Goal: Navigation & Orientation: Find specific page/section

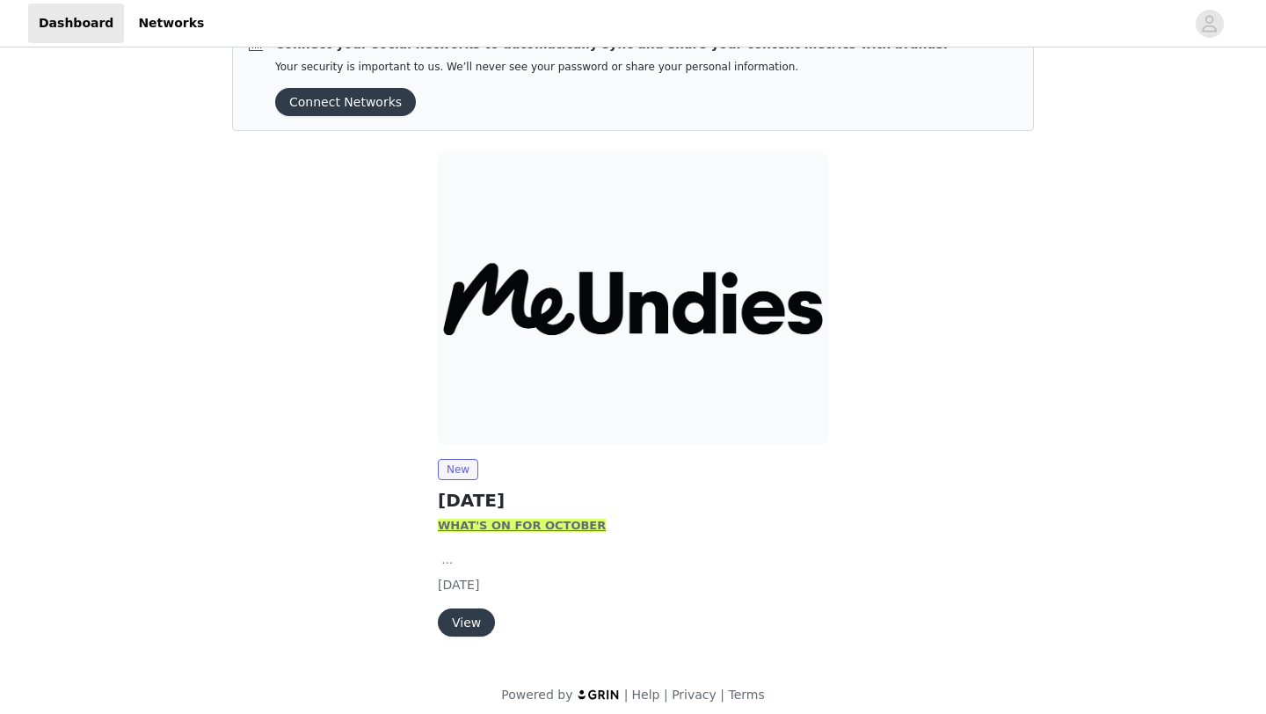
scroll to position [44, 0]
click at [470, 612] on button "View" at bounding box center [466, 623] width 57 height 28
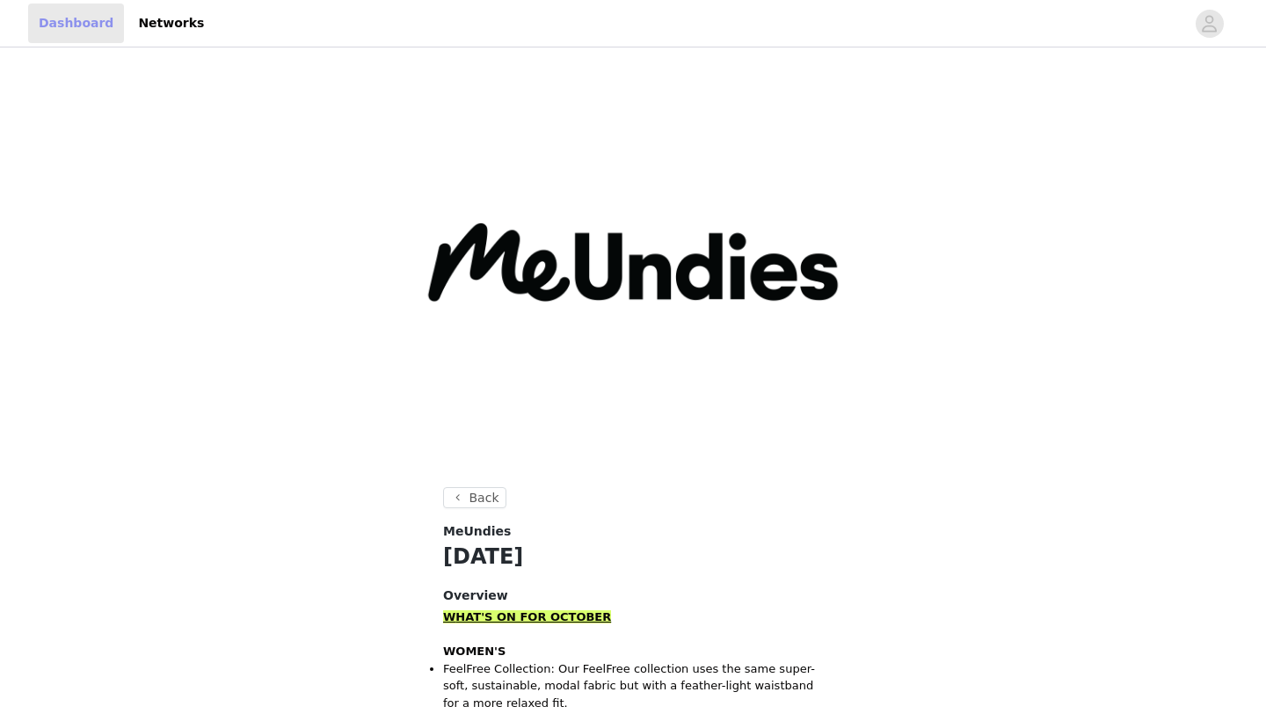
click at [67, 24] on link "Dashboard" at bounding box center [76, 24] width 96 height 40
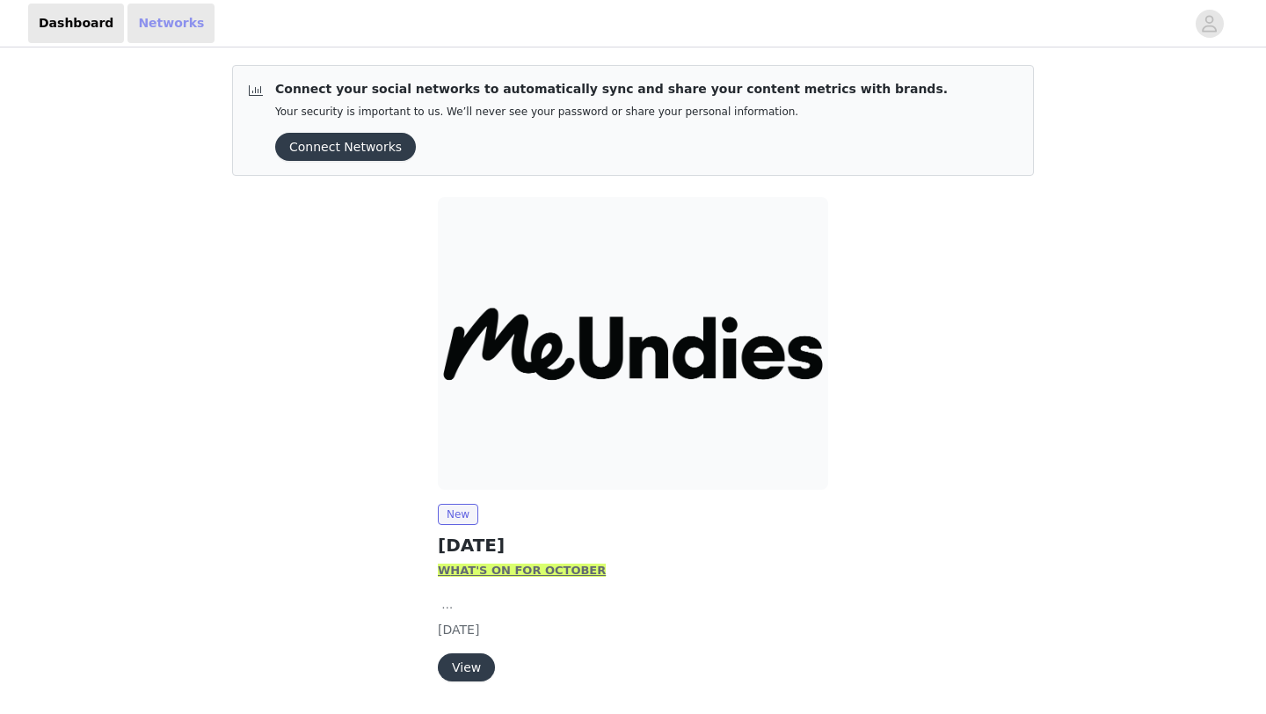
click at [137, 30] on link "Networks" at bounding box center [170, 24] width 87 height 40
